Goal: Transaction & Acquisition: Book appointment/travel/reservation

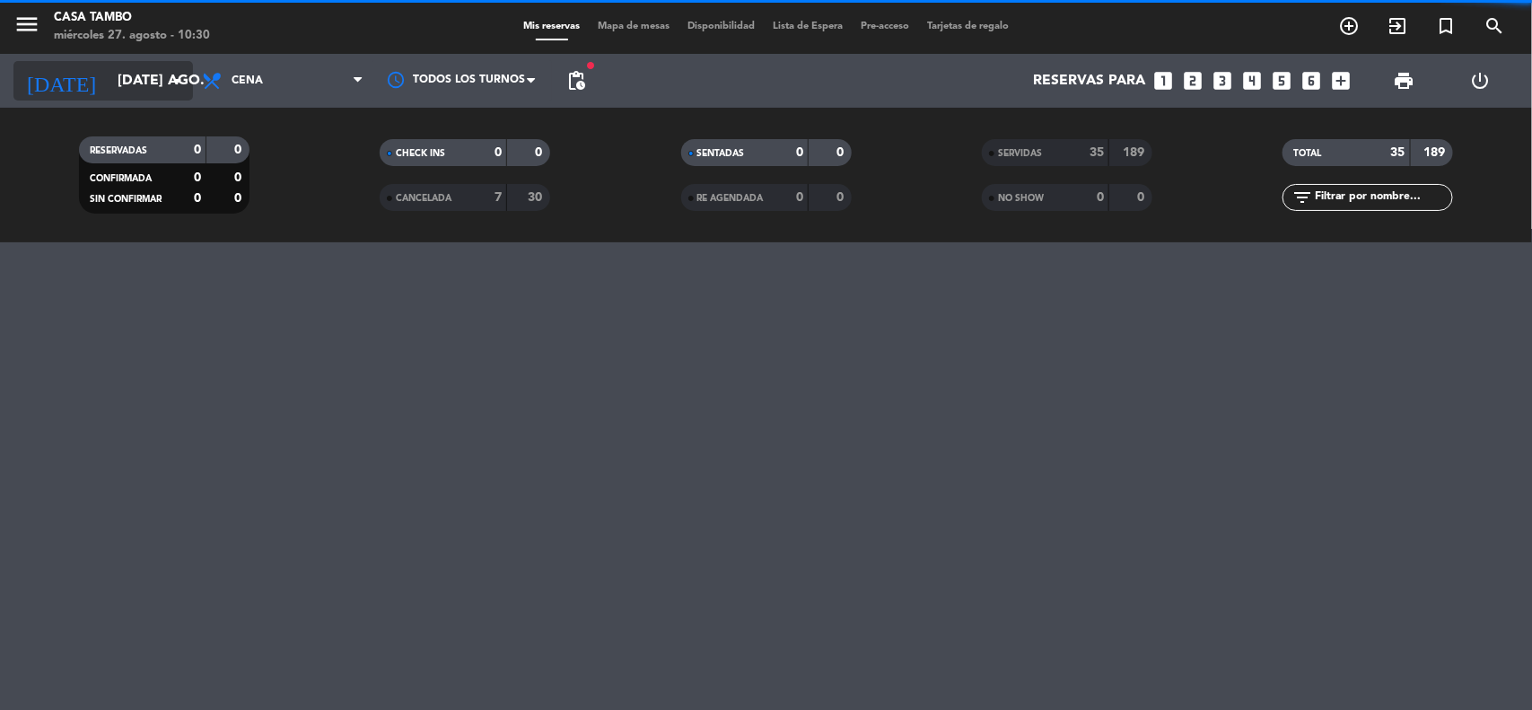
click at [171, 77] on icon "arrow_drop_down" at bounding box center [178, 81] width 22 height 22
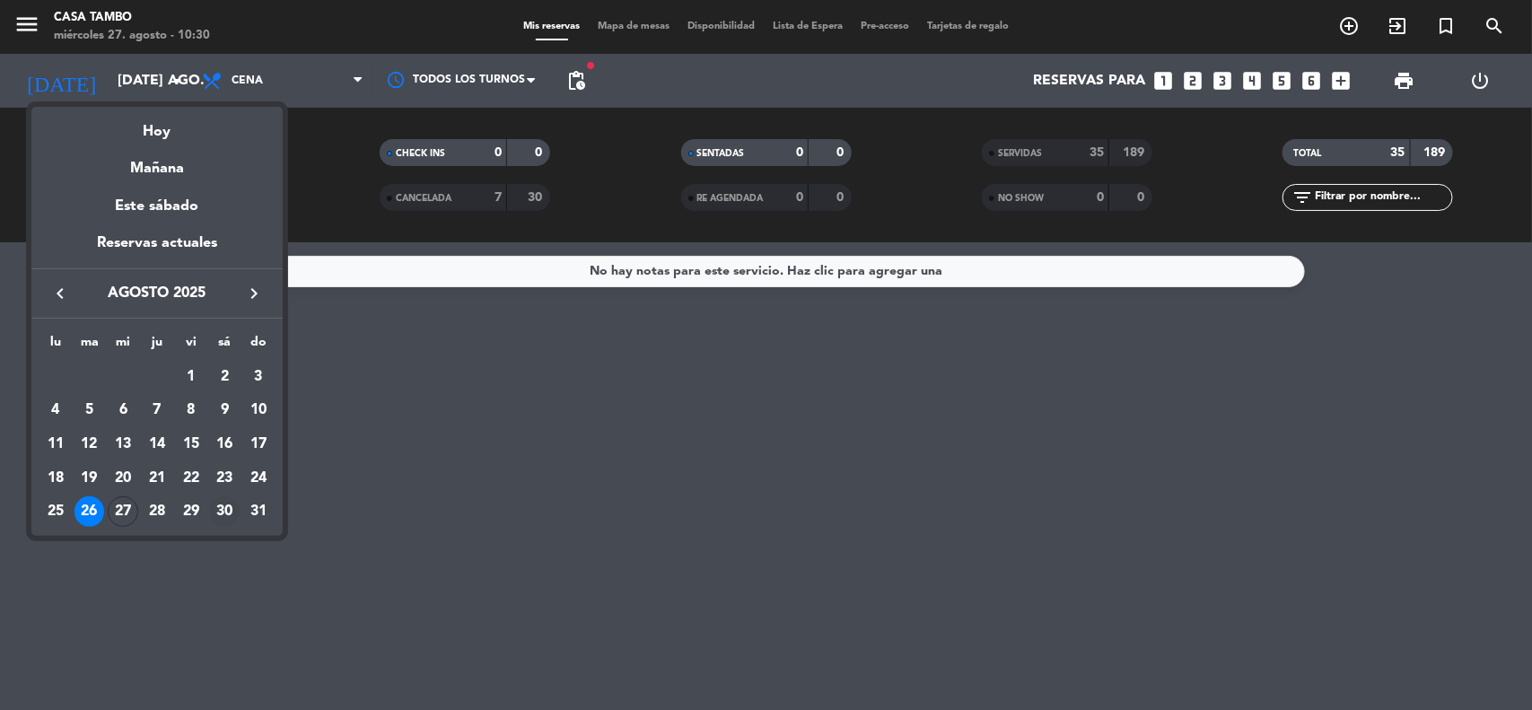
click at [217, 504] on div "30" at bounding box center [224, 511] width 31 height 31
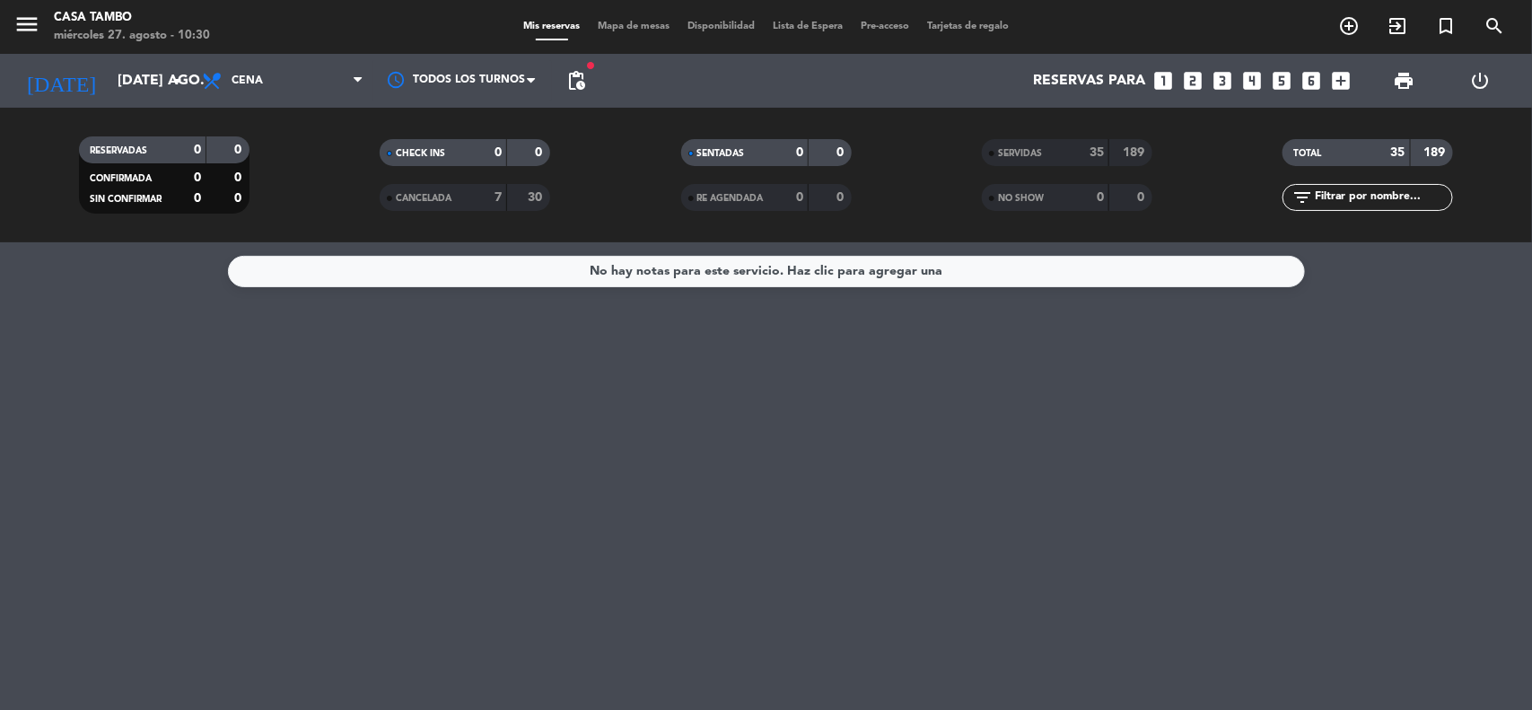
type input "sáb. 30 ago."
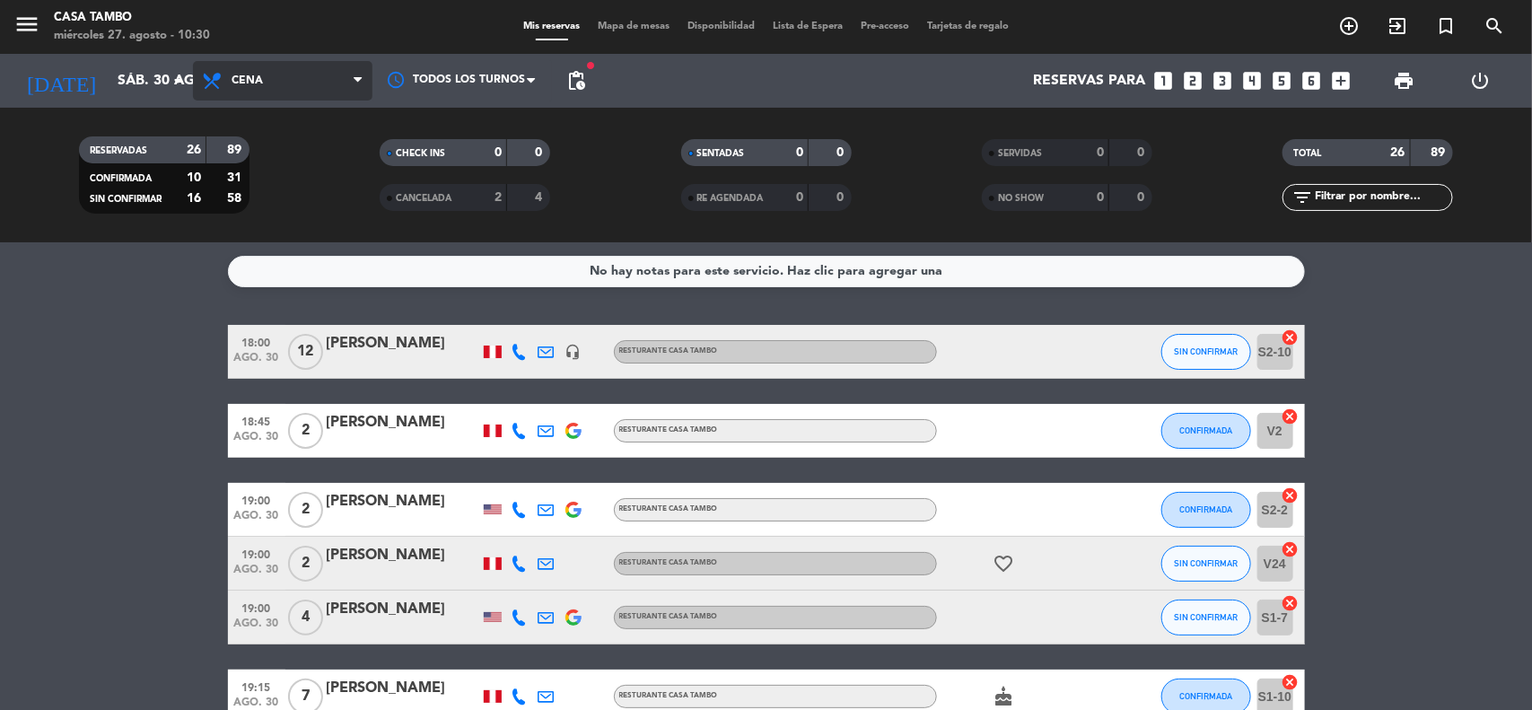
click at [251, 64] on span "Cena" at bounding box center [283, 81] width 180 height 40
click at [277, 190] on div "menu Casa Tambo miércoles 27. agosto - 10:30 Mis reservas Mapa de mesas Disponi…" at bounding box center [766, 121] width 1532 height 242
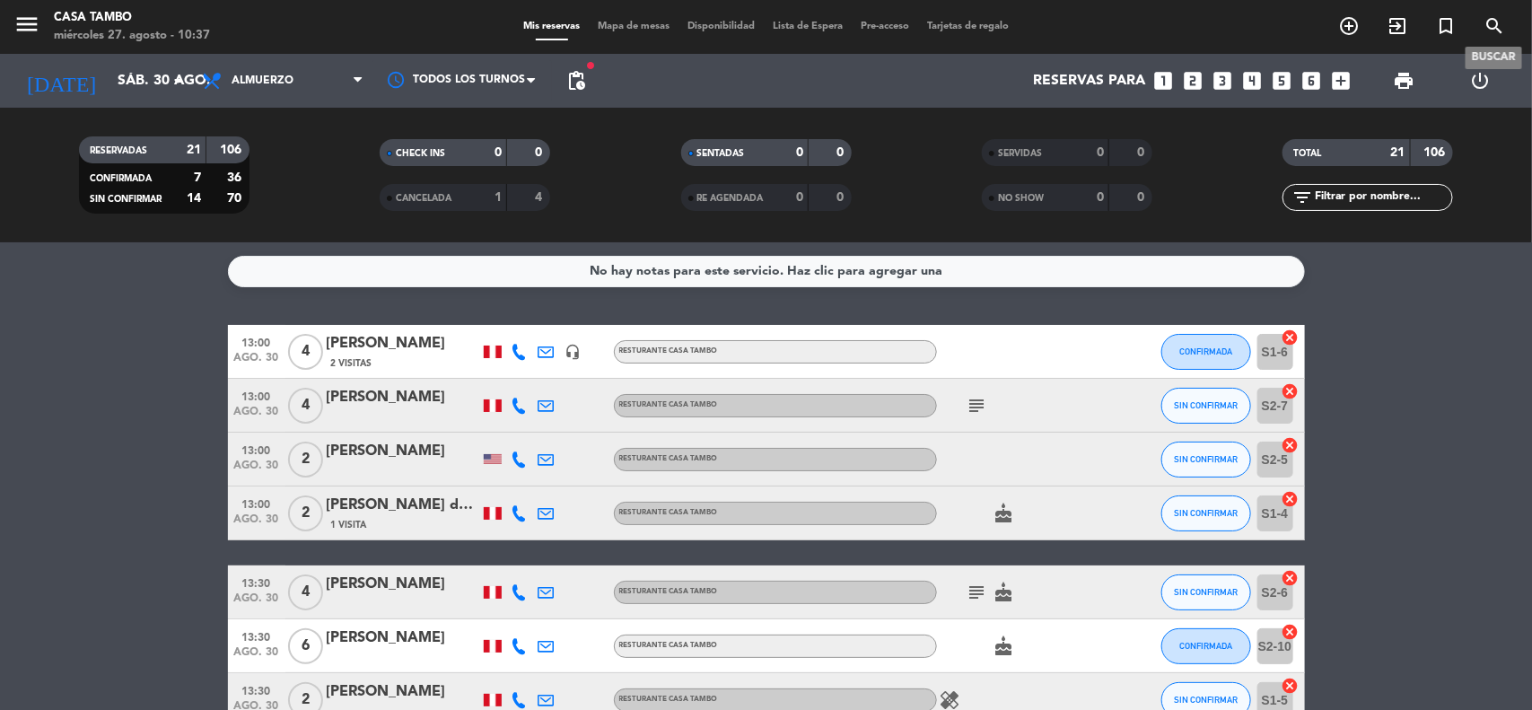
click at [1491, 30] on icon "search" at bounding box center [1495, 26] width 22 height 22
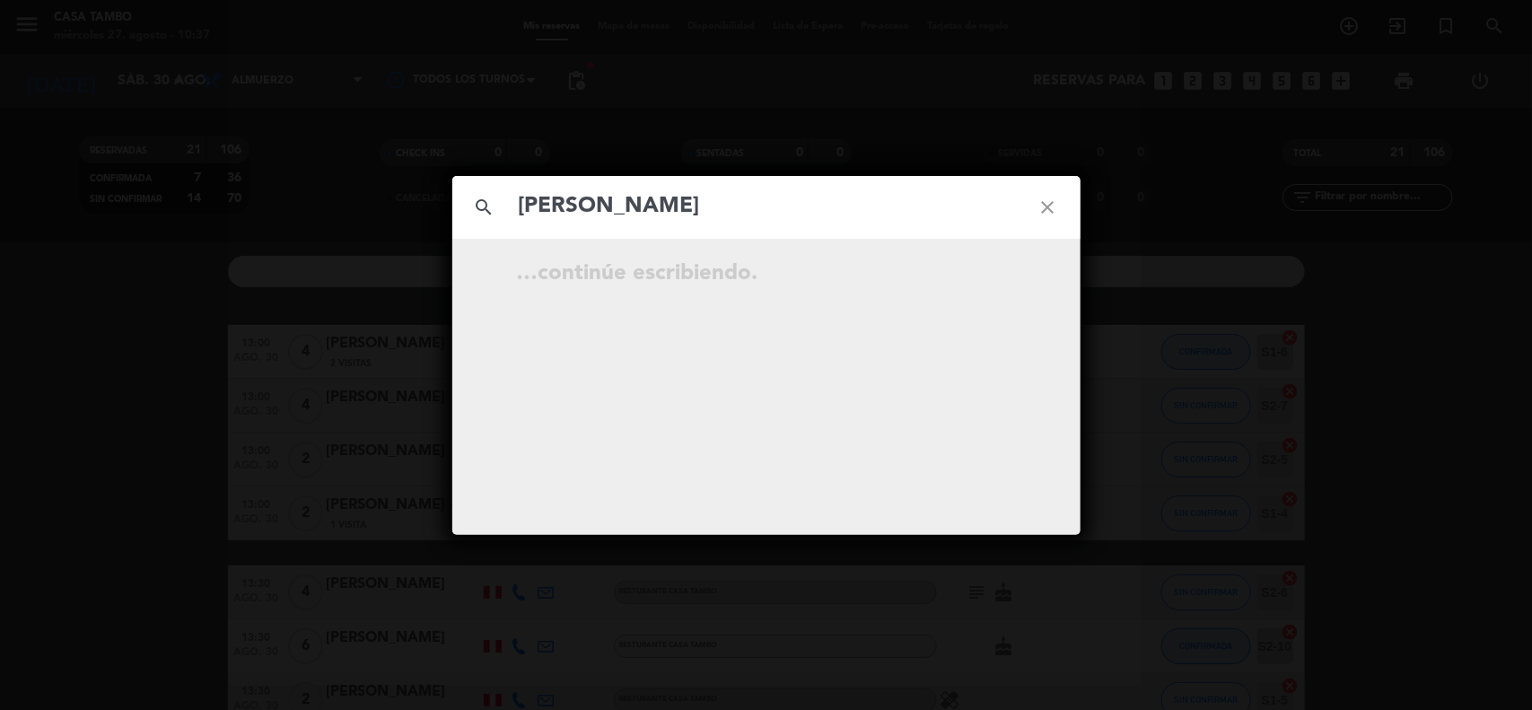
type input "[PERSON_NAME]"
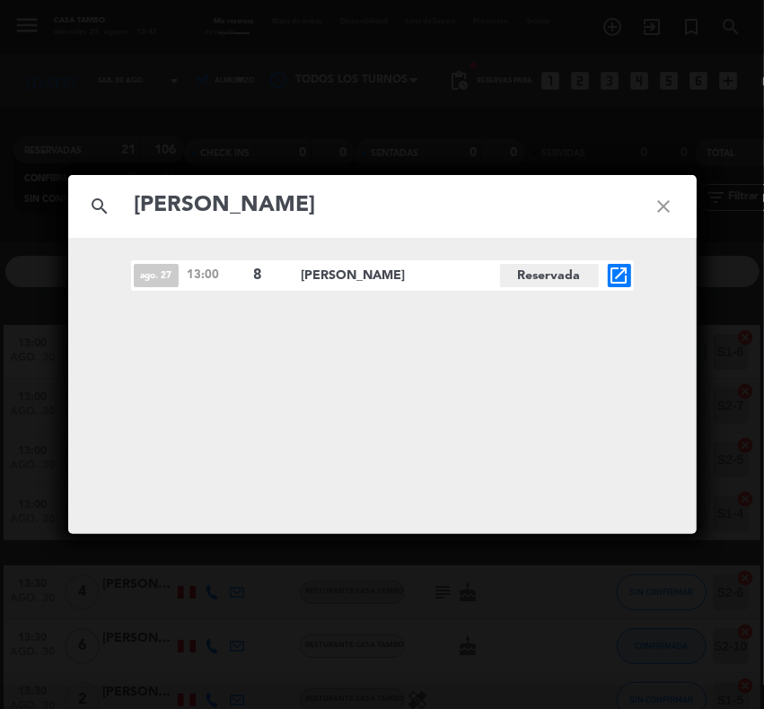
drag, startPoint x: 663, startPoint y: 199, endPoint x: 724, endPoint y: 203, distance: 62.0
click at [664, 200] on icon "close" at bounding box center [664, 206] width 65 height 65
click at [667, 204] on icon "close" at bounding box center [664, 206] width 65 height 65
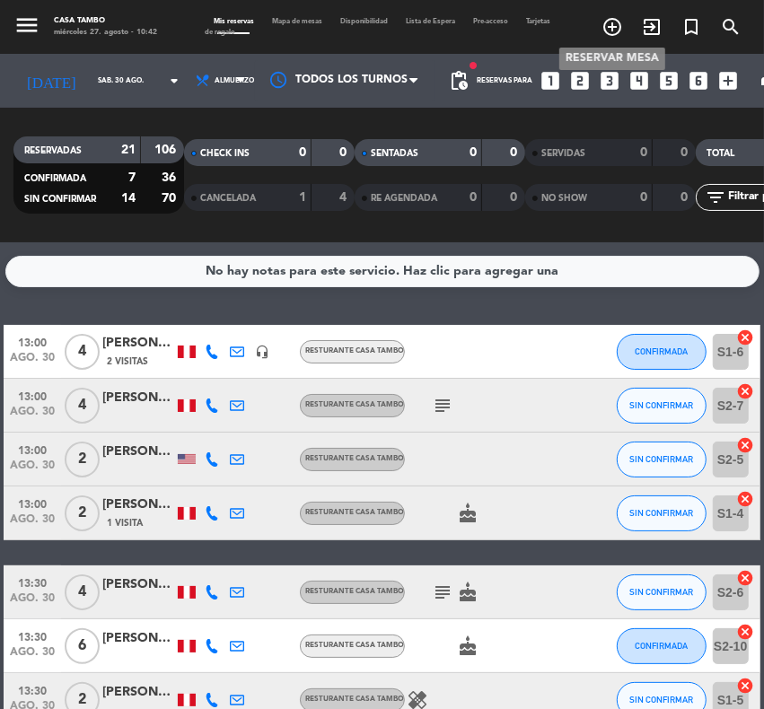
click at [615, 22] on icon "add_circle_outline" at bounding box center [612, 27] width 22 height 22
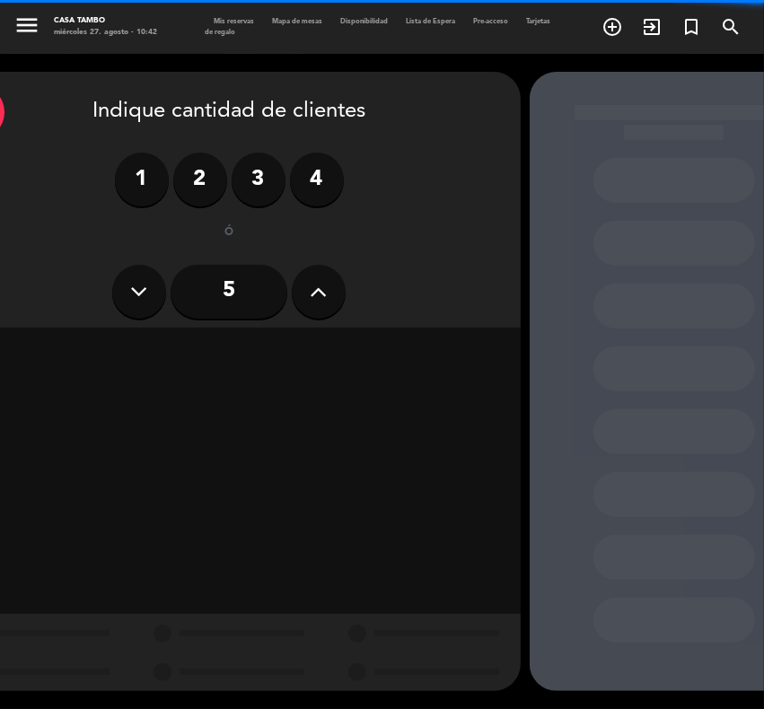
click at [311, 293] on icon at bounding box center [319, 291] width 17 height 27
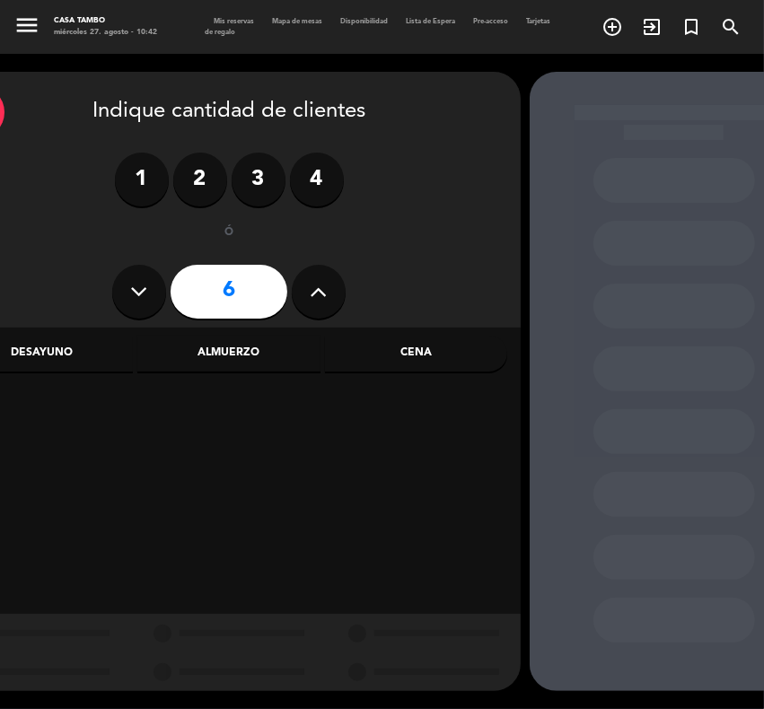
click at [311, 293] on icon at bounding box center [319, 291] width 17 height 27
type input "8"
click at [262, 356] on div "Almuerzo" at bounding box center [228, 354] width 182 height 36
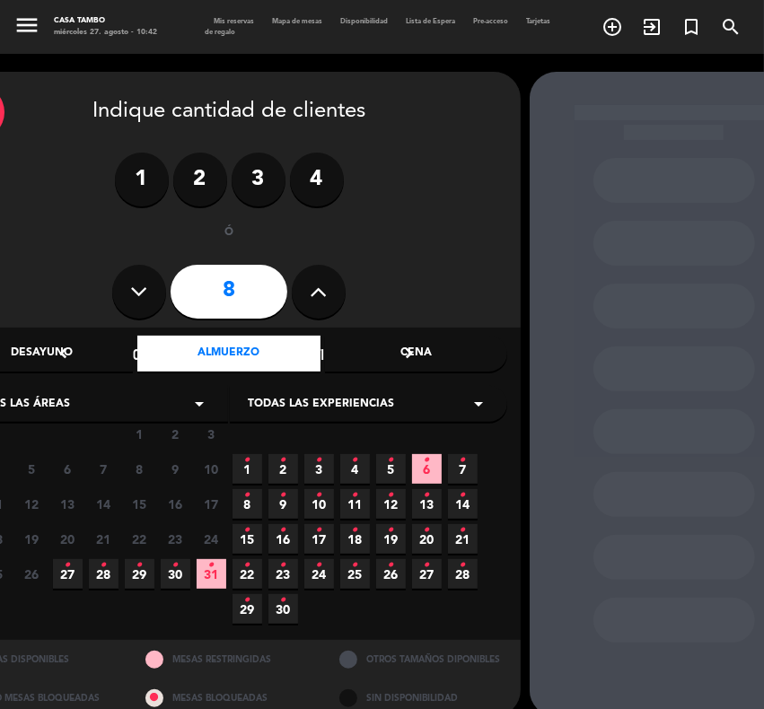
click at [335, 397] on span "Todas las experiencias" at bounding box center [321, 405] width 146 height 18
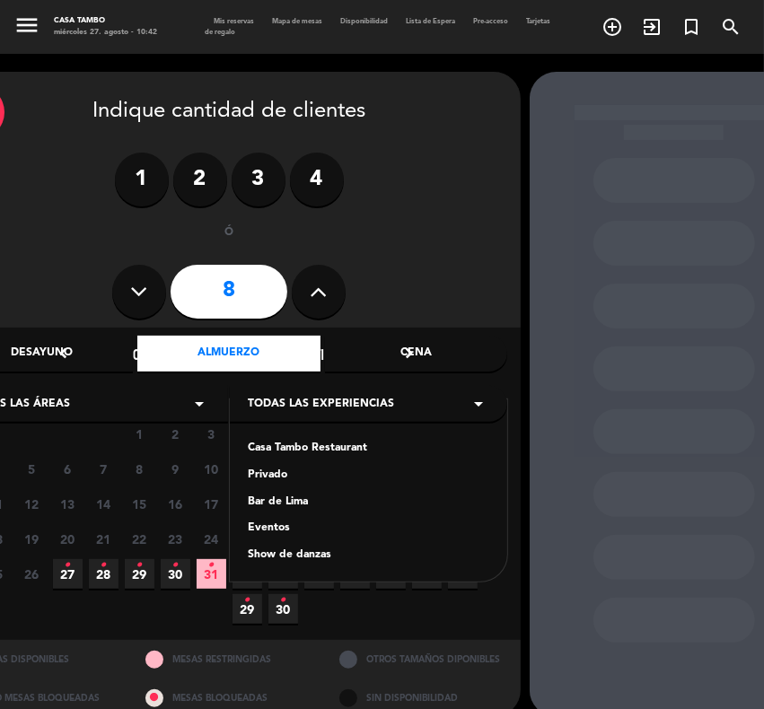
click at [329, 445] on div "Casa Tambo Restaurant" at bounding box center [368, 449] width 241 height 18
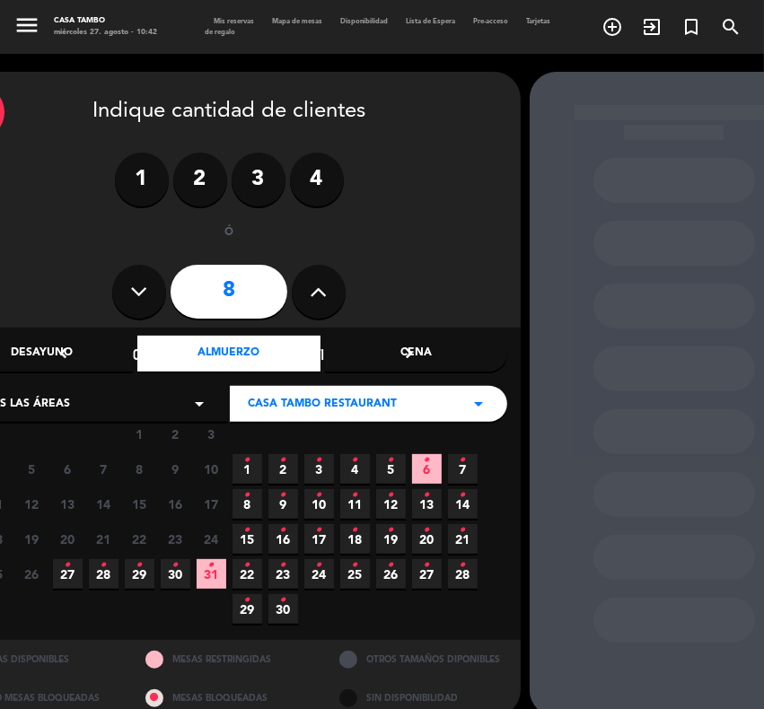
click at [185, 572] on span "30 •" at bounding box center [176, 574] width 30 height 30
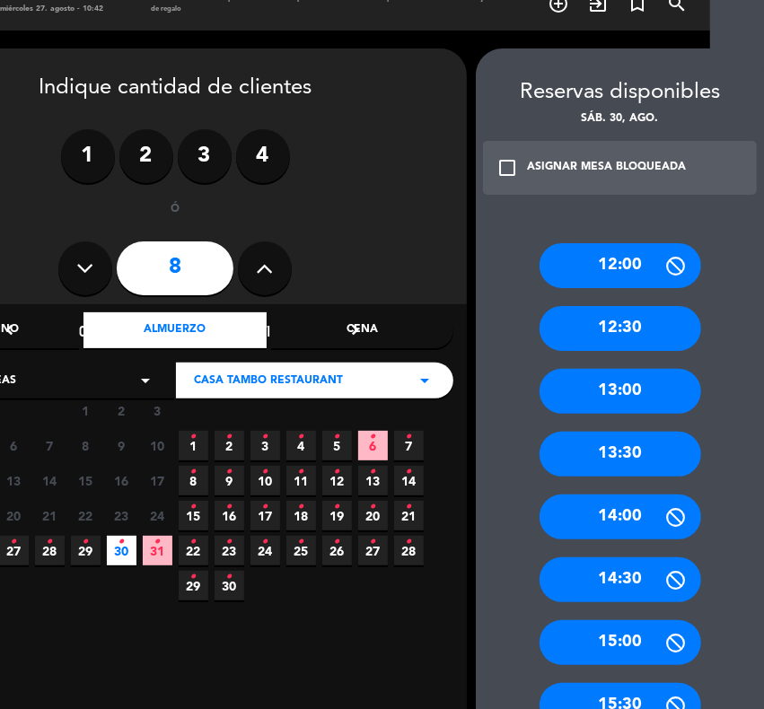
click at [648, 444] on div "13:30" at bounding box center [621, 454] width 162 height 45
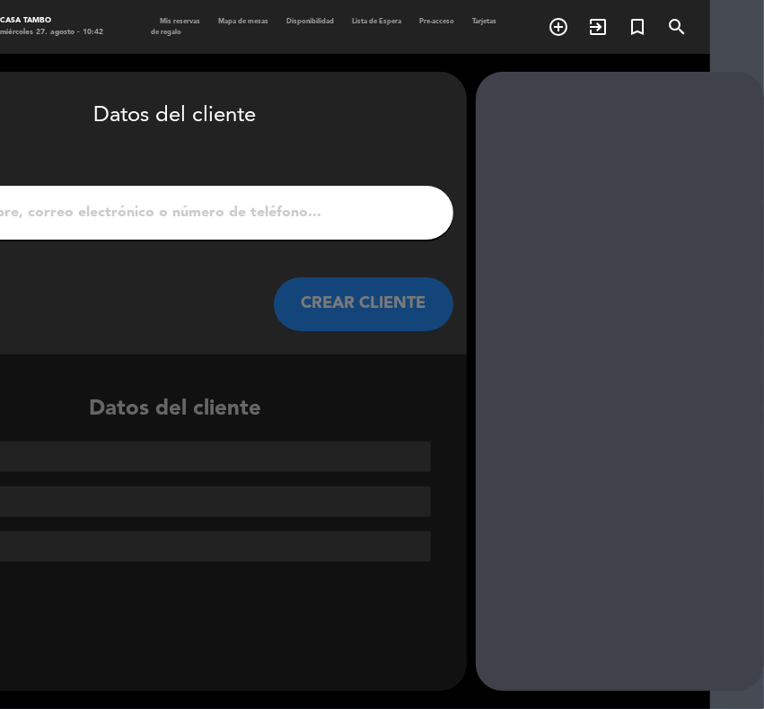
scroll to position [0, 54]
click at [285, 206] on input "1" at bounding box center [175, 212] width 530 height 25
paste input "[PERSON_NAME] [PERSON_NAME] [PERSON_NAME]"
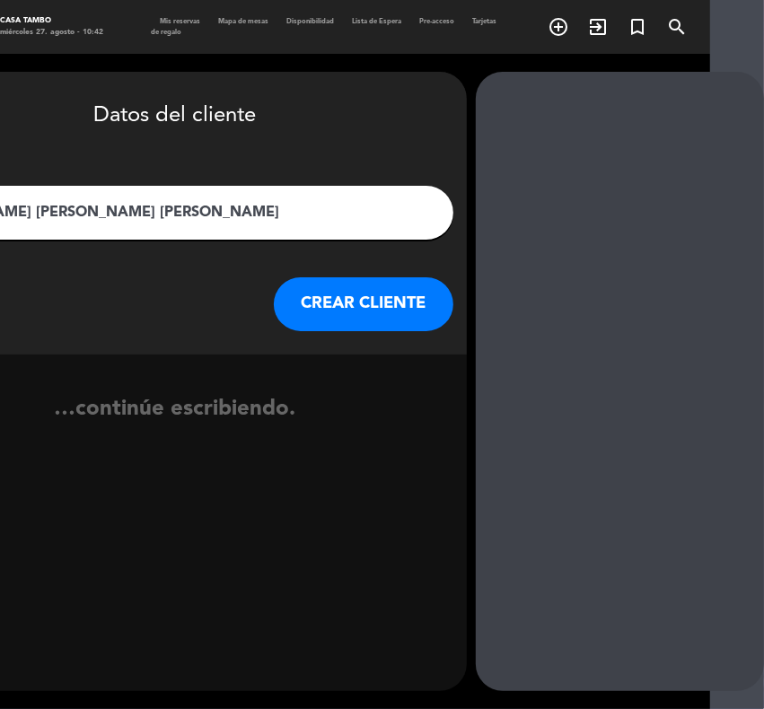
type input "[PERSON_NAME] [PERSON_NAME] [PERSON_NAME]"
click at [342, 292] on button "CREAR CLIENTE" at bounding box center [364, 304] width 180 height 54
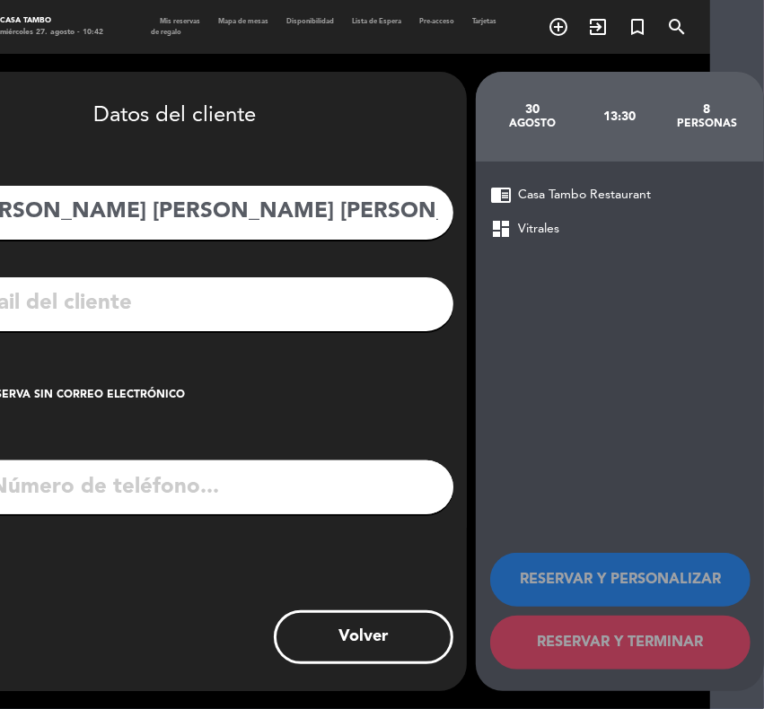
click at [144, 384] on div "check_box_outline_blank Crear reserva sin correo electrónico" at bounding box center [175, 396] width 557 height 54
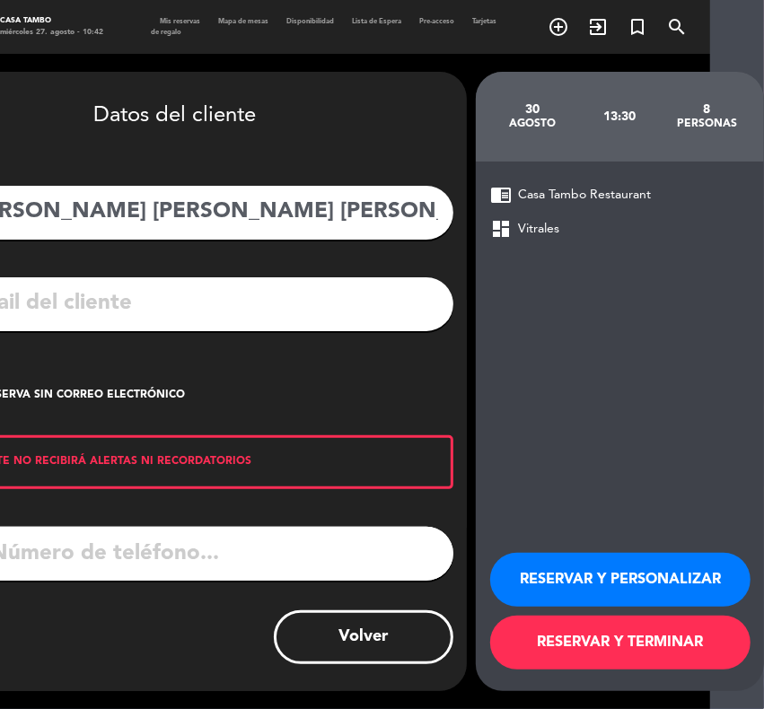
click at [208, 557] on input "tel" at bounding box center [198, 554] width 510 height 54
paste input "999651100"
type input "999651100"
click at [637, 566] on button "RESERVAR Y PERSONALIZAR" at bounding box center [620, 580] width 260 height 54
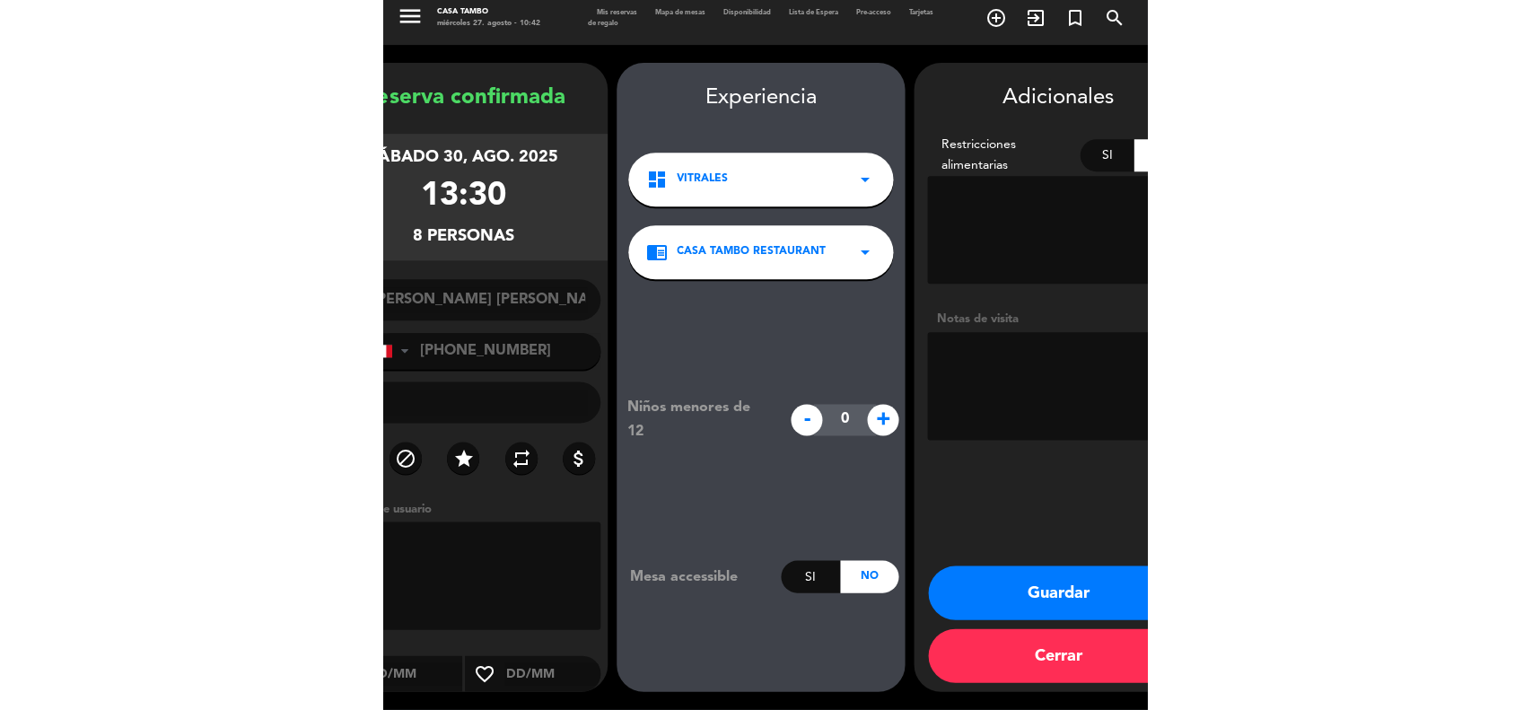
scroll to position [7, 0]
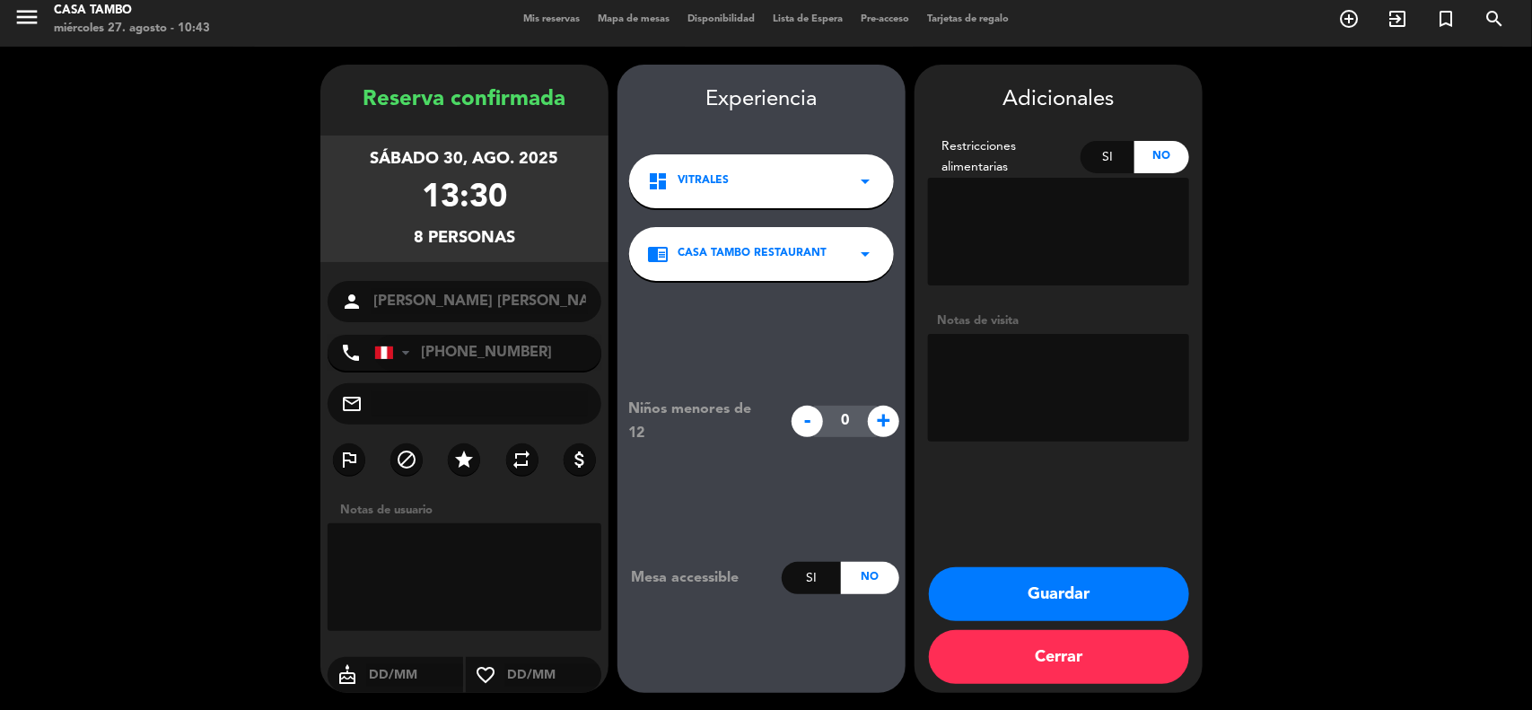
click at [1149, 584] on button "Guardar" at bounding box center [1059, 594] width 260 height 54
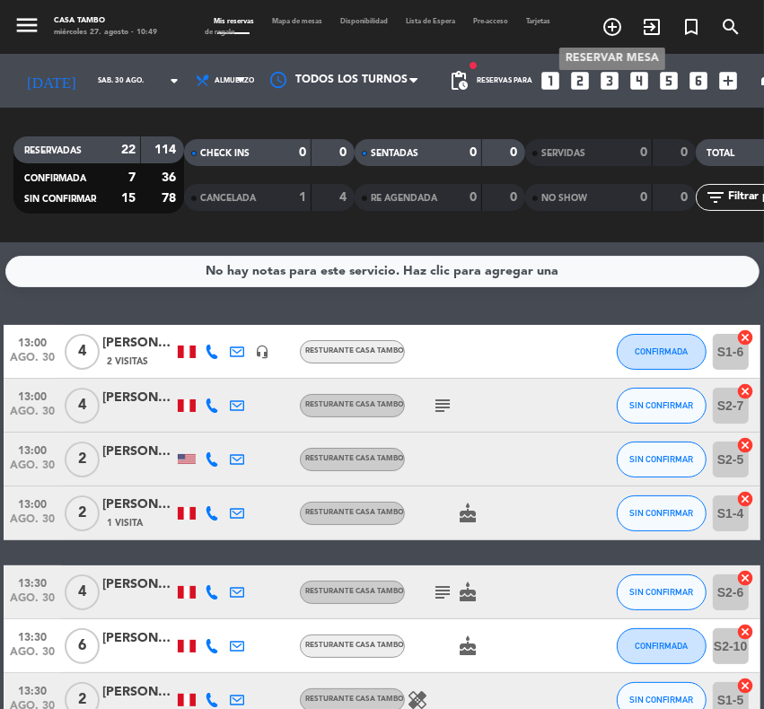
click at [608, 18] on icon "add_circle_outline" at bounding box center [612, 27] width 22 height 22
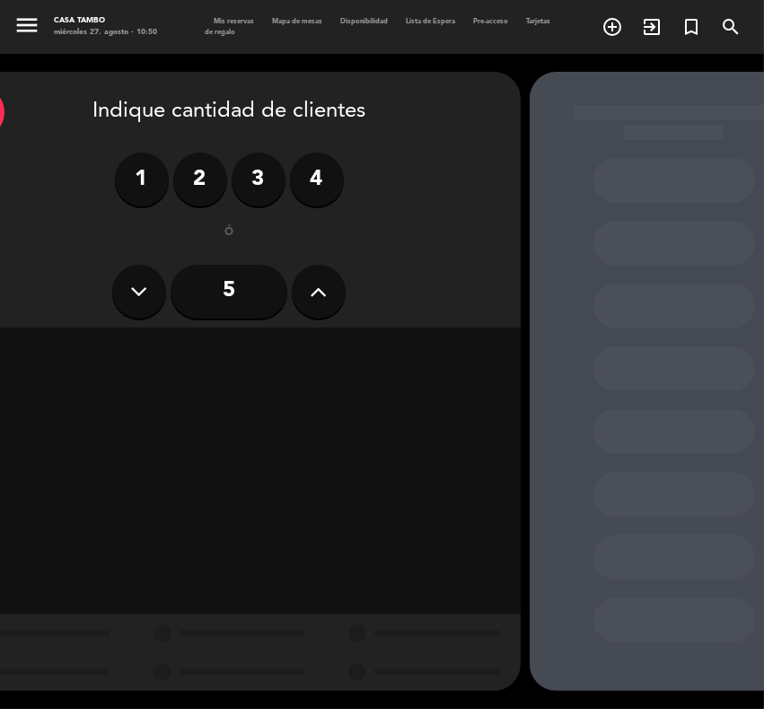
click at [207, 169] on label "2" at bounding box center [200, 180] width 54 height 54
click at [240, 351] on div "Almuerzo" at bounding box center [228, 354] width 182 height 36
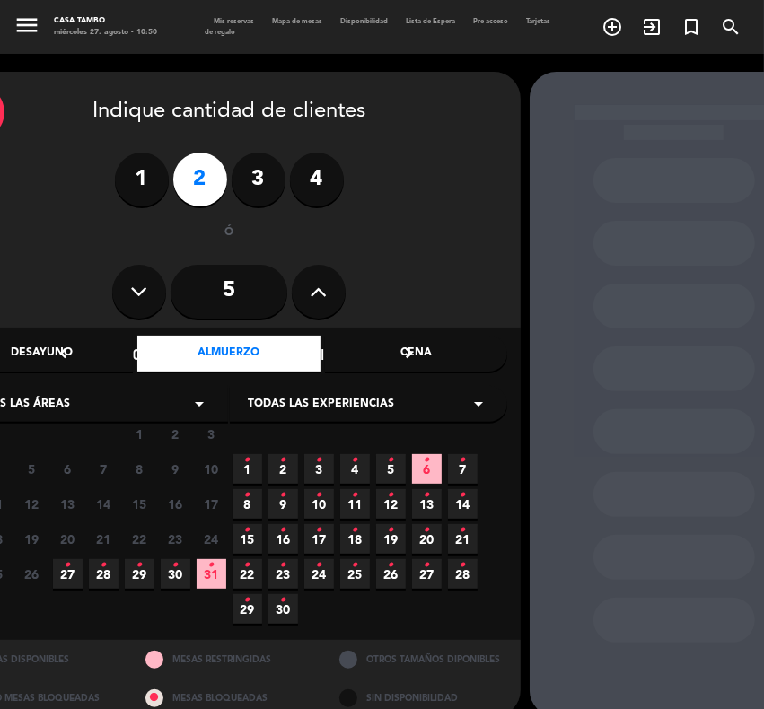
click at [362, 396] on span "Todas las experiencias" at bounding box center [321, 405] width 146 height 18
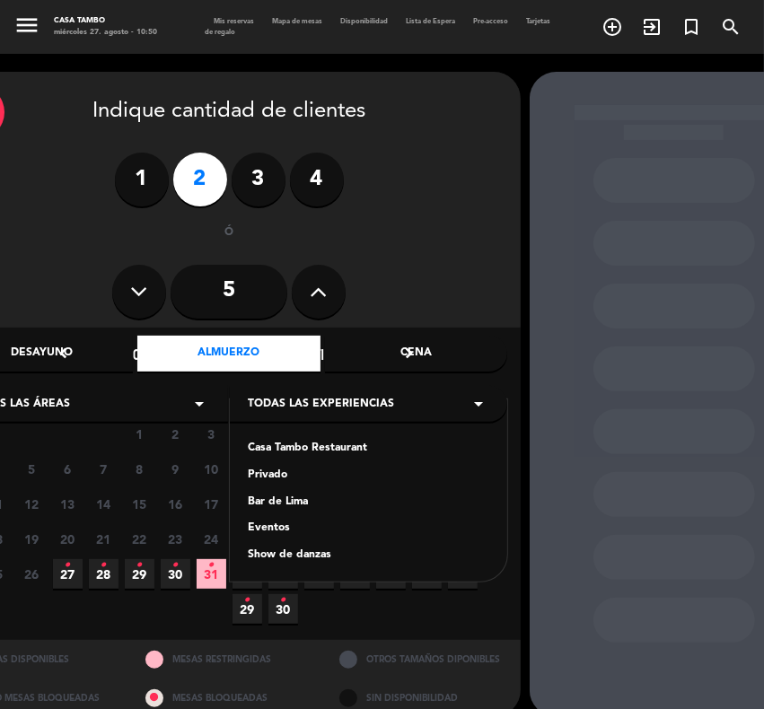
click at [312, 446] on div "Casa Tambo Restaurant" at bounding box center [368, 449] width 241 height 18
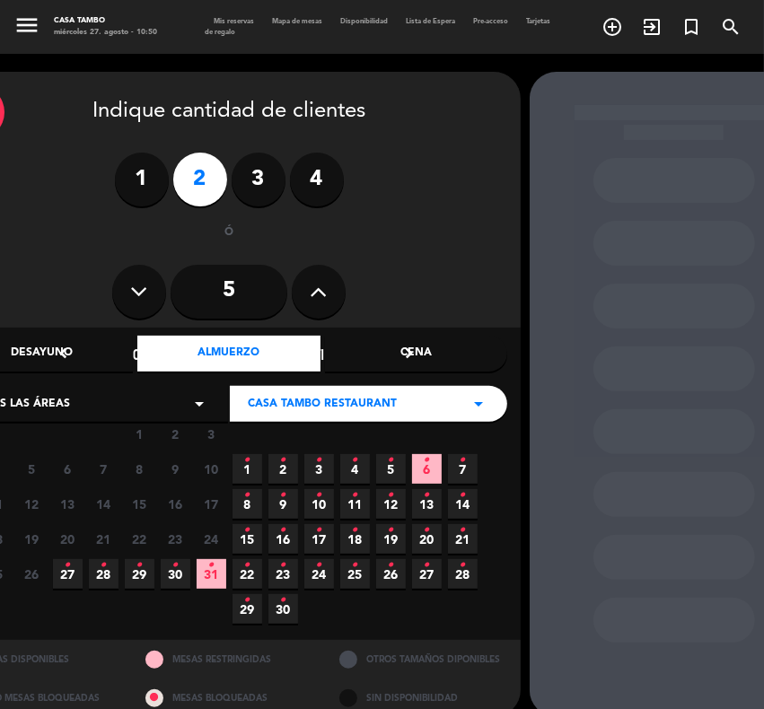
click at [142, 562] on span "29 •" at bounding box center [140, 574] width 30 height 30
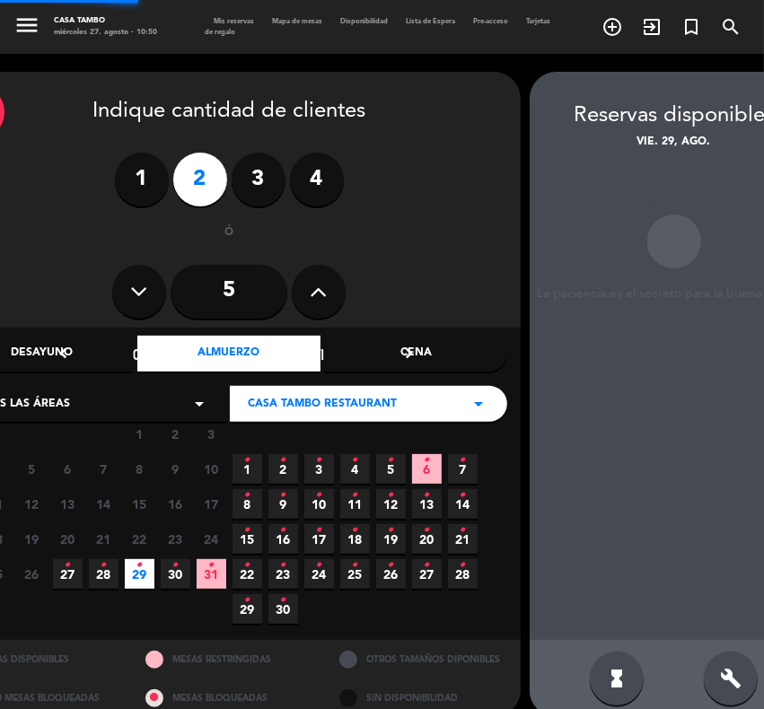
scroll to position [23, 54]
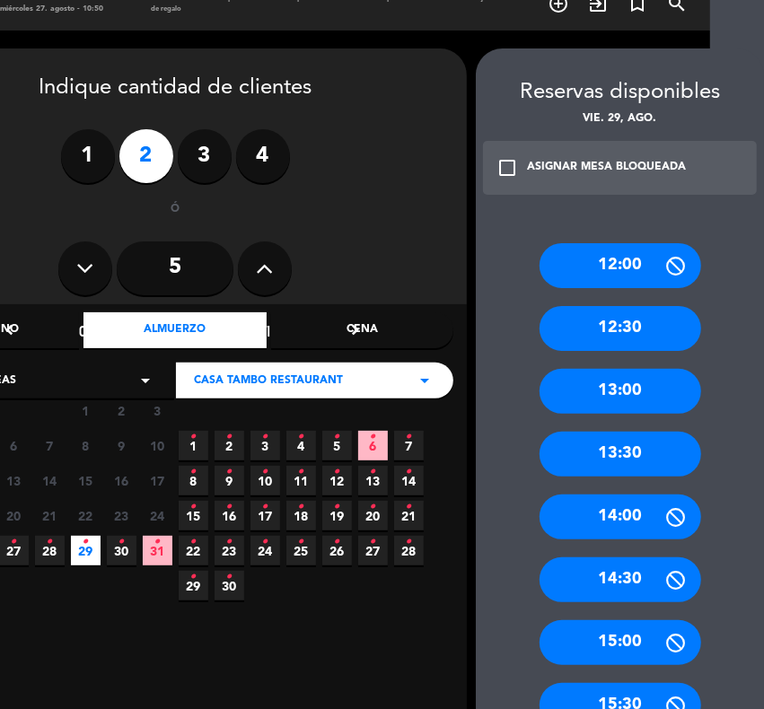
click at [654, 393] on div "13:00" at bounding box center [621, 391] width 162 height 45
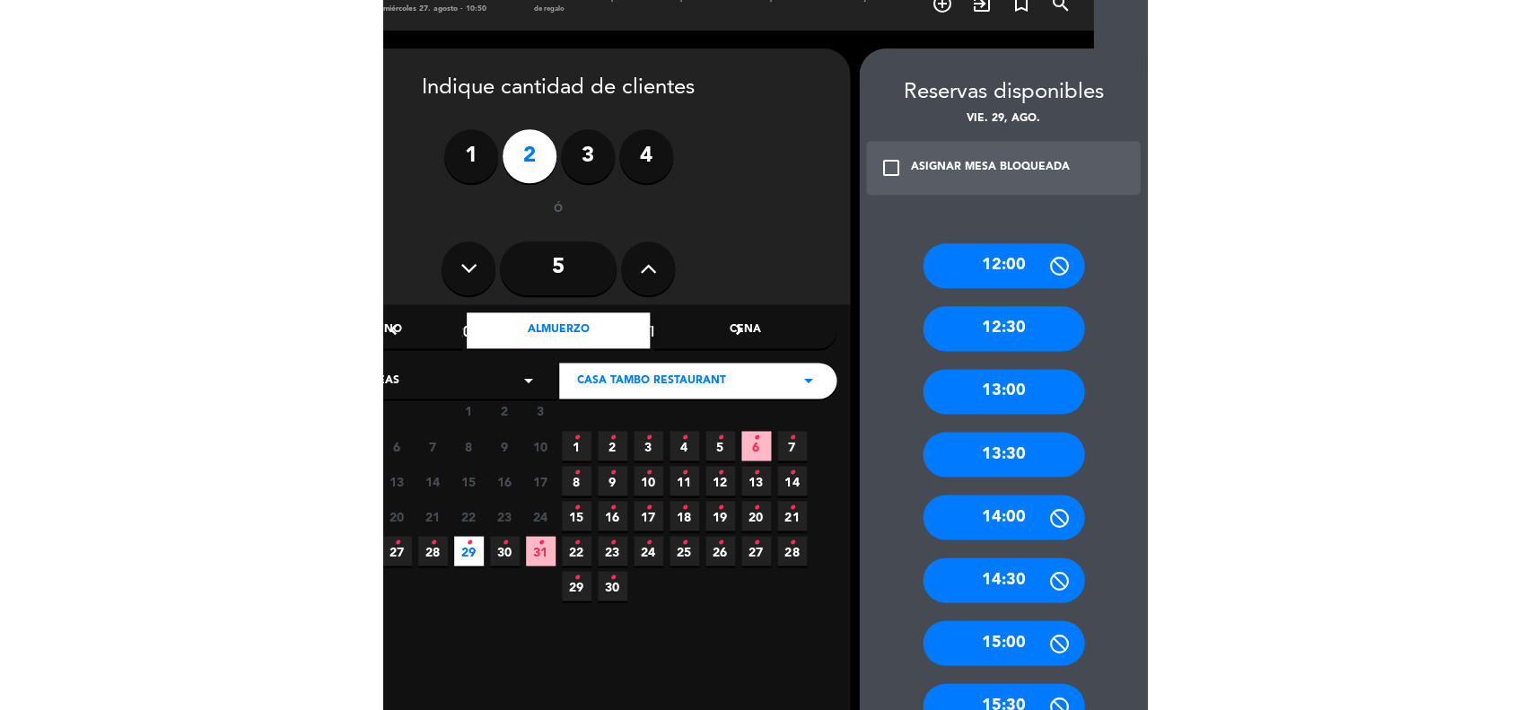
scroll to position [0, 54]
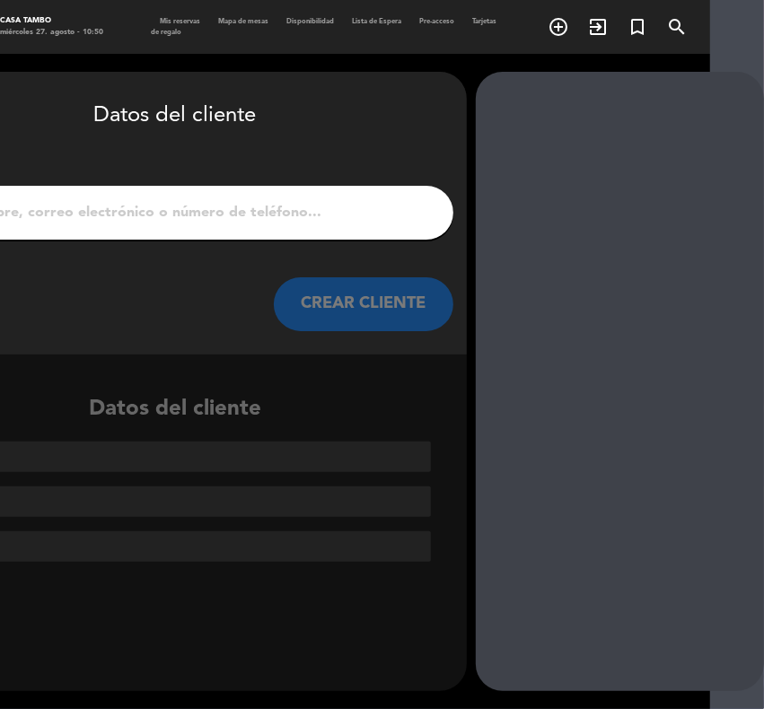
click at [148, 200] on input "1" at bounding box center [175, 212] width 530 height 25
paste input "[PERSON_NAME] [PERSON_NAME]"
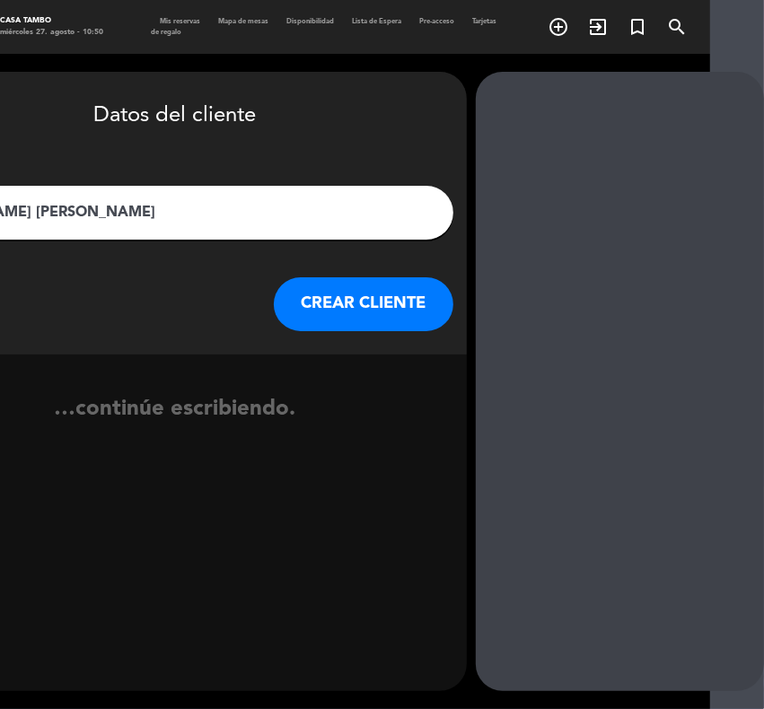
type input "[PERSON_NAME] [PERSON_NAME]"
click at [397, 297] on button "CREAR CLIENTE" at bounding box center [364, 304] width 180 height 54
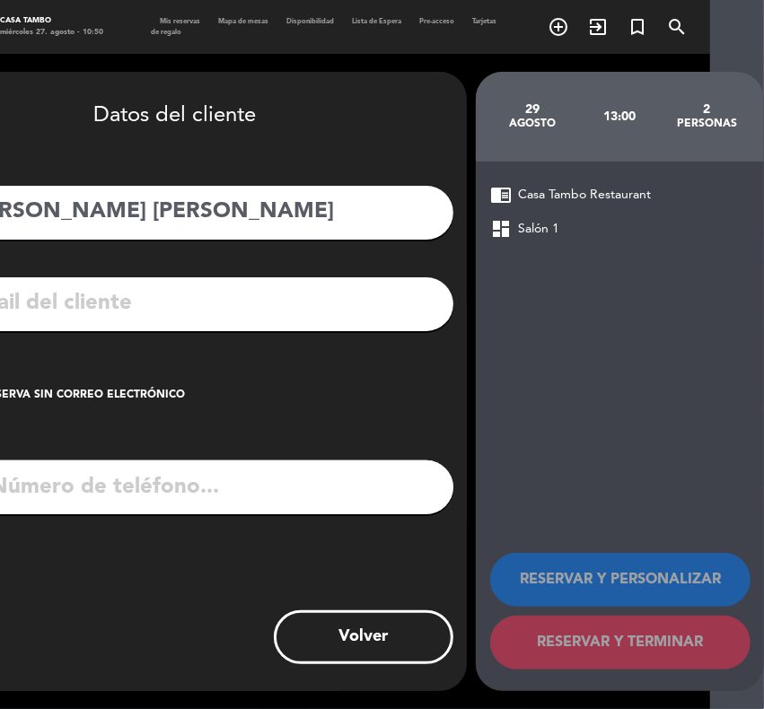
click at [182, 495] on input "tel" at bounding box center [198, 488] width 510 height 54
click at [167, 297] on input "text" at bounding box center [201, 303] width 477 height 37
paste input "[EMAIL_ADDRESS][DOMAIN_NAME]"
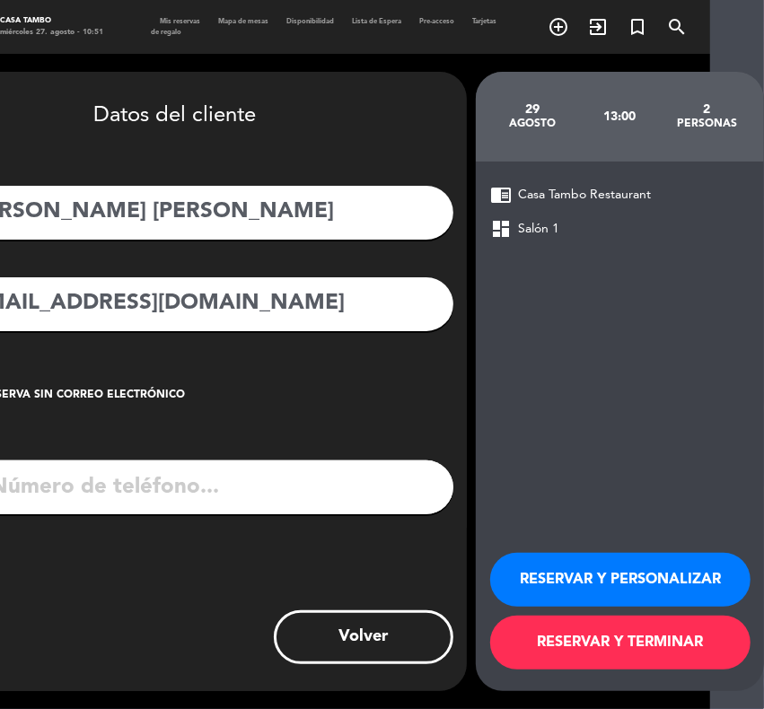
type input "[EMAIL_ADDRESS][DOMAIN_NAME]"
click at [136, 494] on input "tel" at bounding box center [198, 488] width 510 height 54
drag, startPoint x: 145, startPoint y: 489, endPoint x: 103, endPoint y: 481, distance: 42.1
click at [103, 481] on input "tel" at bounding box center [198, 488] width 510 height 54
paste input "991307066"
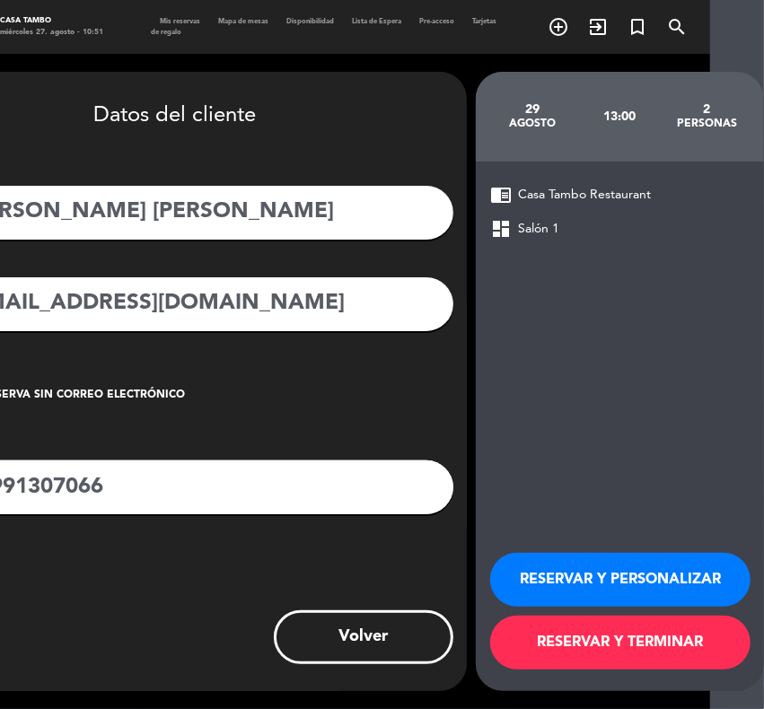
type input "991307066"
click at [644, 567] on button "RESERVAR Y PERSONALIZAR" at bounding box center [620, 580] width 260 height 54
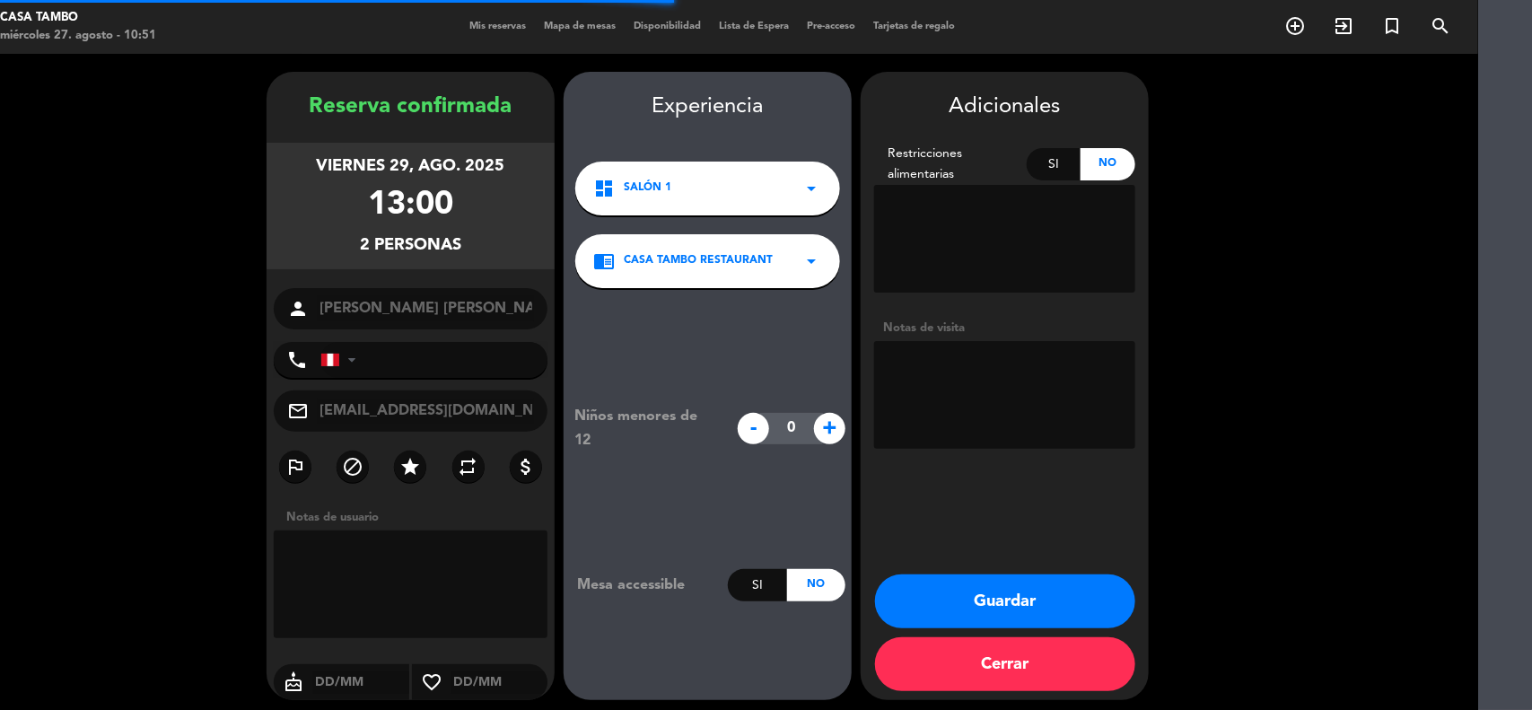
type input "[PHONE_NUMBER]"
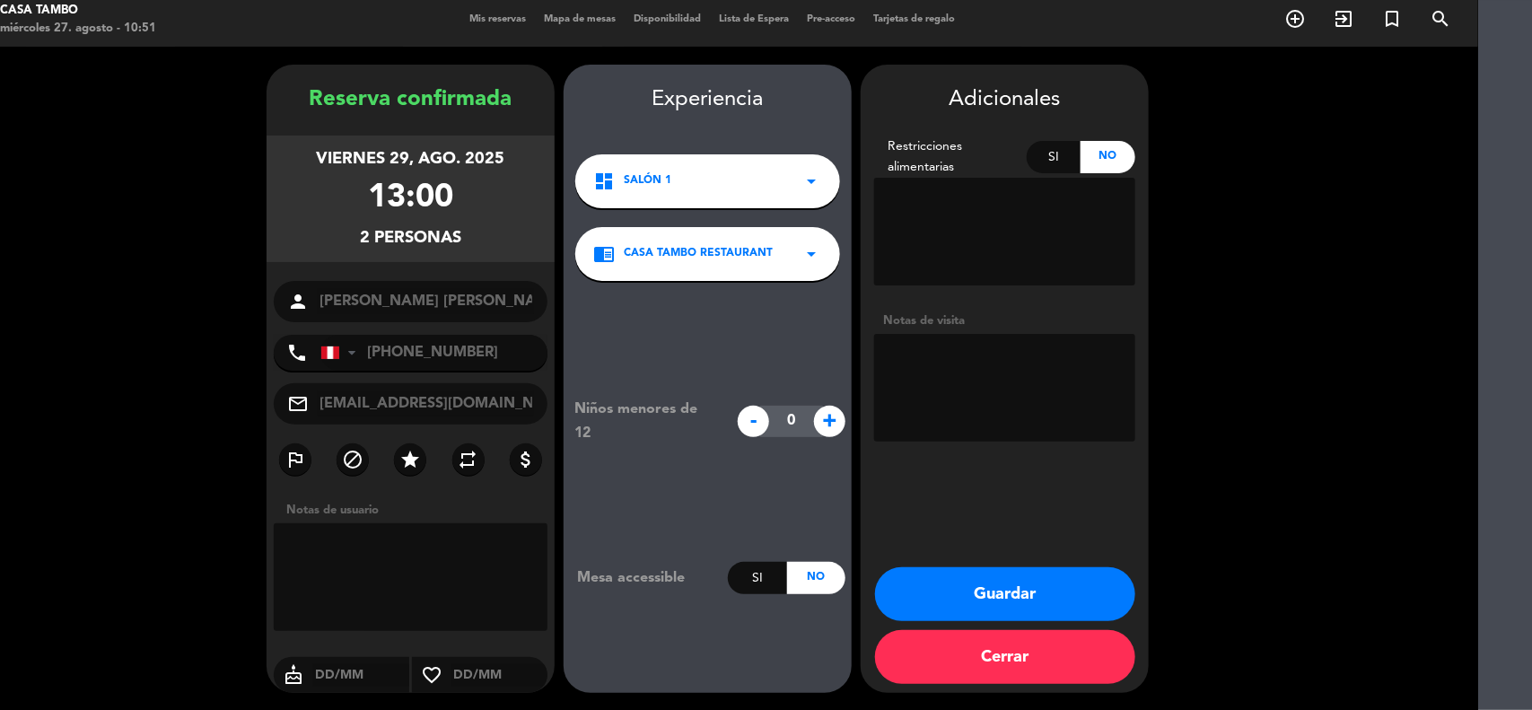
click at [1057, 582] on button "Guardar" at bounding box center [1005, 594] width 260 height 54
